Goal: Task Accomplishment & Management: Use online tool/utility

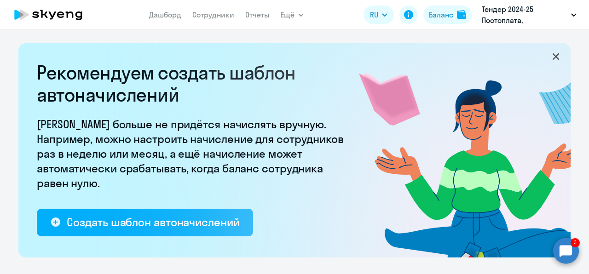
select select "10"
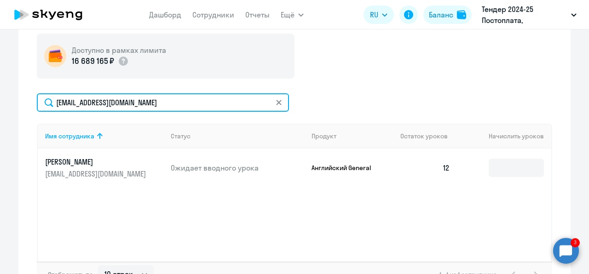
click at [175, 98] on input "[EMAIL_ADDRESS][DOMAIN_NAME]" at bounding box center [163, 102] width 252 height 18
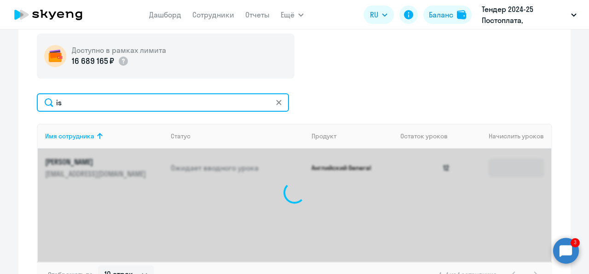
type input "i"
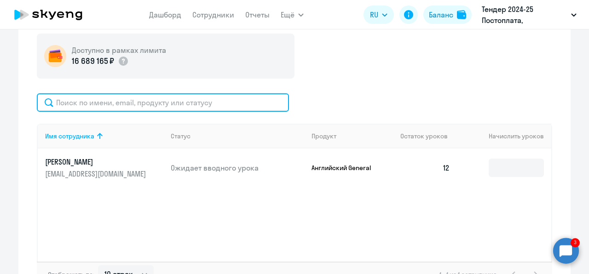
paste input "[EMAIL_ADDRESS][DOMAIN_NAME]"
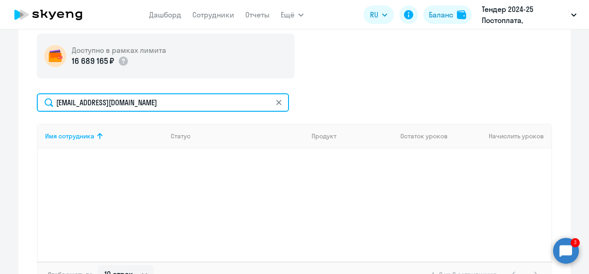
type input "[EMAIL_ADDRESS][DOMAIN_NAME]"
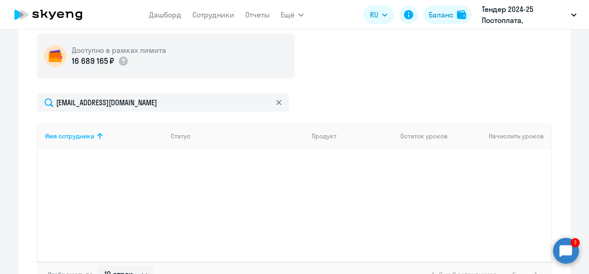
click at [276, 101] on icon at bounding box center [279, 103] width 6 height 6
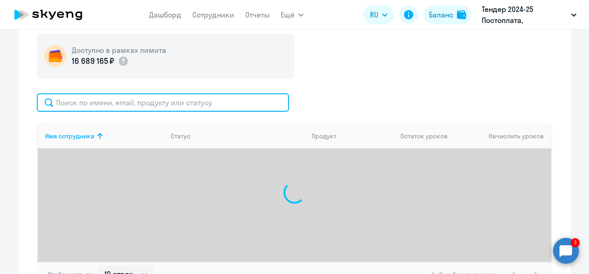
click at [218, 107] on input "text" at bounding box center [163, 102] width 252 height 18
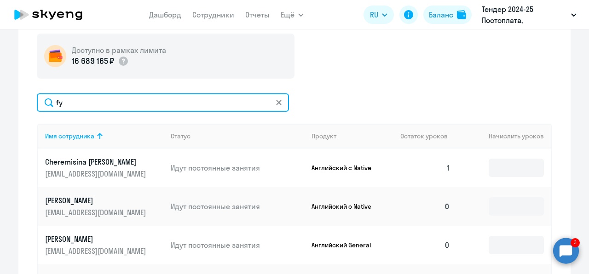
type input "f"
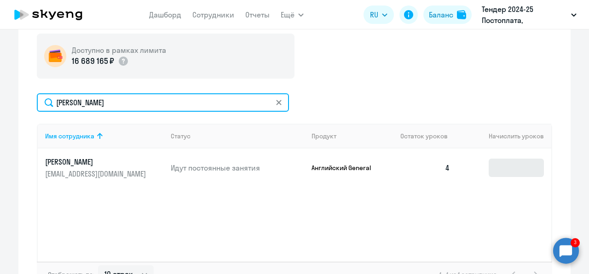
type input "[PERSON_NAME]"
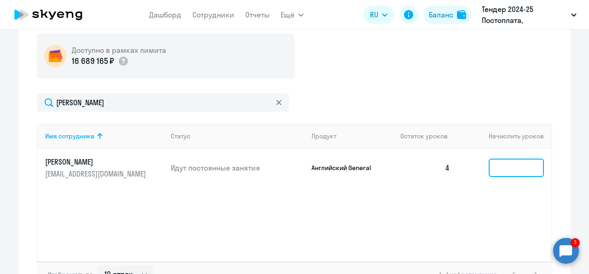
click at [507, 159] on input at bounding box center [516, 168] width 55 height 18
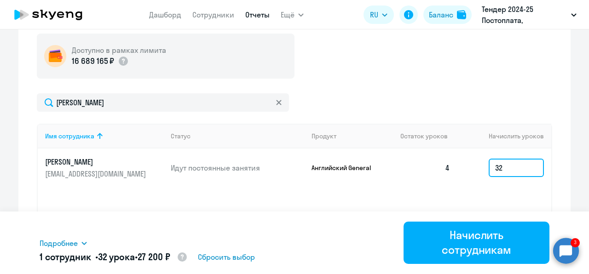
type input "32"
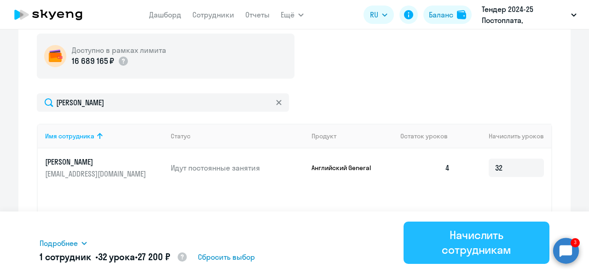
click at [431, 235] on div "Начислить сотрудникам" at bounding box center [476, 242] width 120 height 29
